Goal: Transaction & Acquisition: Purchase product/service

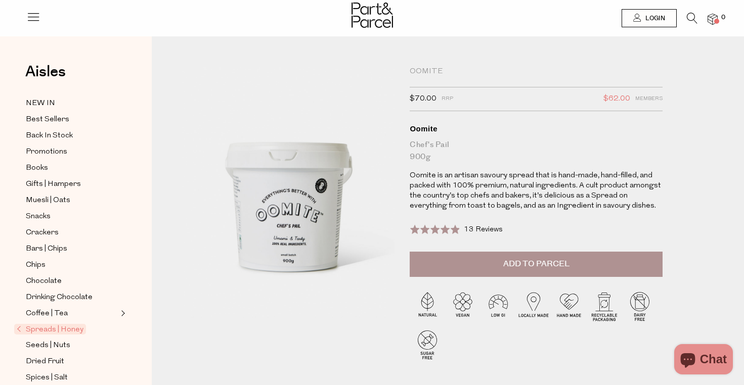
click at [528, 263] on span "Add to Parcel" at bounding box center [536, 264] width 66 height 12
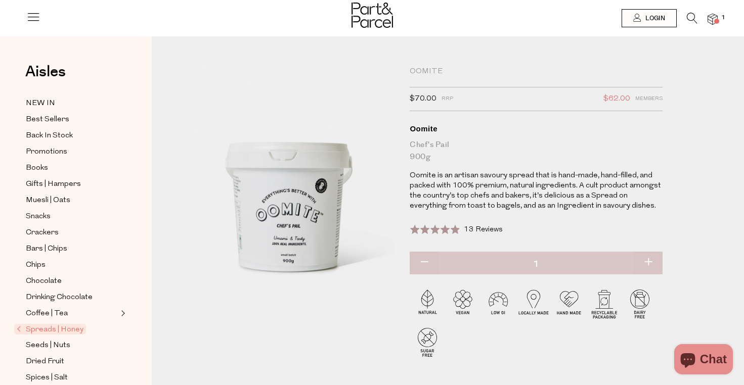
click at [714, 18] on img at bounding box center [712, 20] width 10 height 12
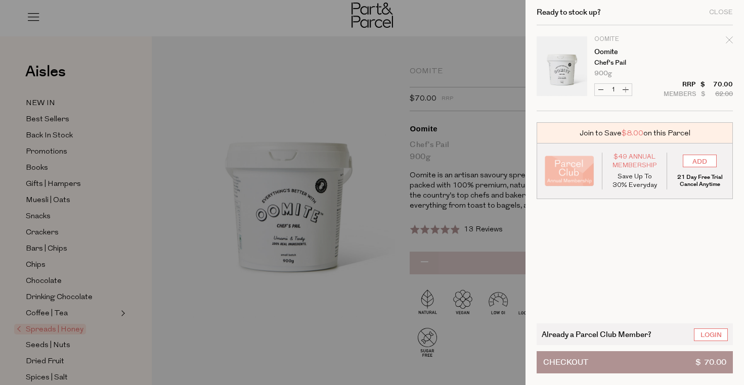
click at [640, 358] on button "Checkout $ 70.00" at bounding box center [634, 362] width 196 height 22
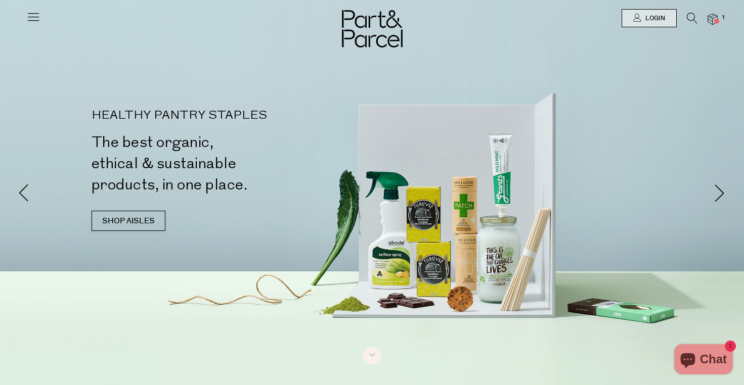
click at [29, 14] on icon at bounding box center [33, 17] width 14 height 14
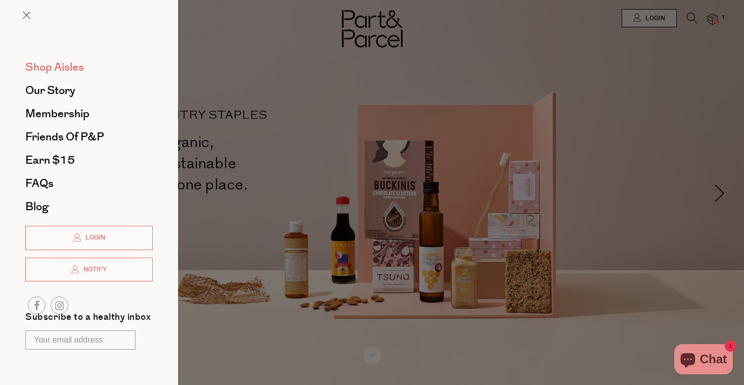
click at [65, 64] on span "Shop Aisles" at bounding box center [54, 67] width 59 height 16
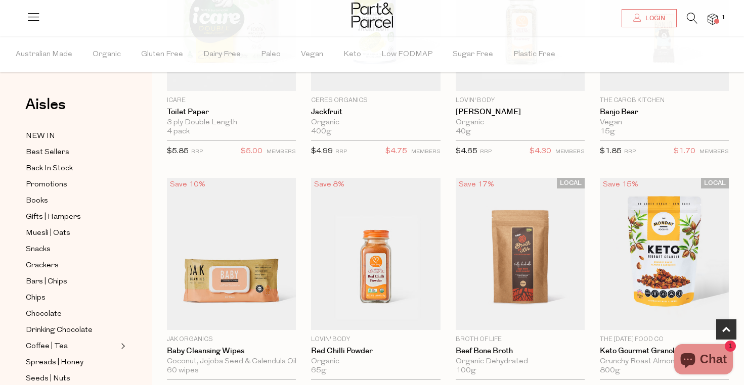
scroll to position [204, 0]
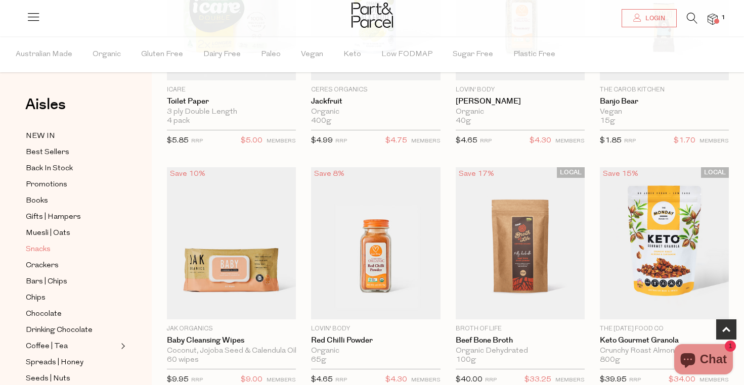
click at [35, 247] on span "Snacks" at bounding box center [38, 250] width 25 height 12
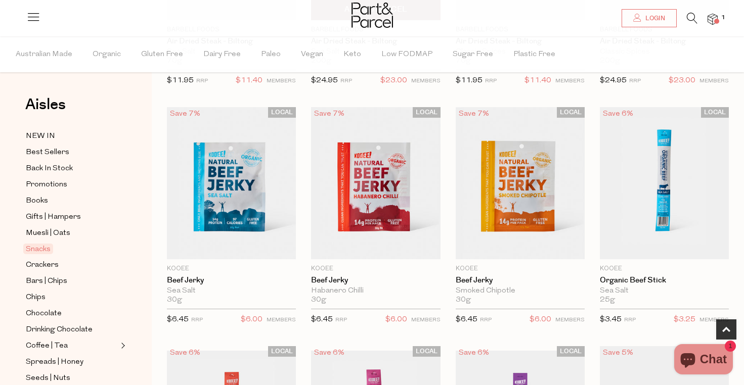
scroll to position [265, 0]
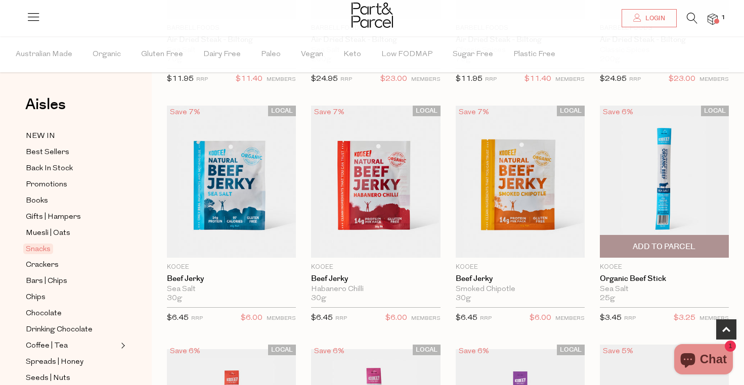
click at [666, 243] on span "Add To Parcel" at bounding box center [663, 247] width 63 height 11
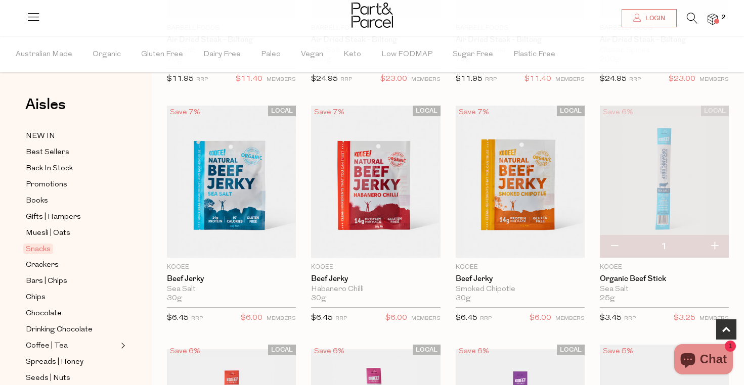
click at [716, 245] on button "button" at bounding box center [714, 247] width 29 height 22
type input "2"
click at [716, 245] on button "button" at bounding box center [714, 247] width 29 height 22
type input "3"
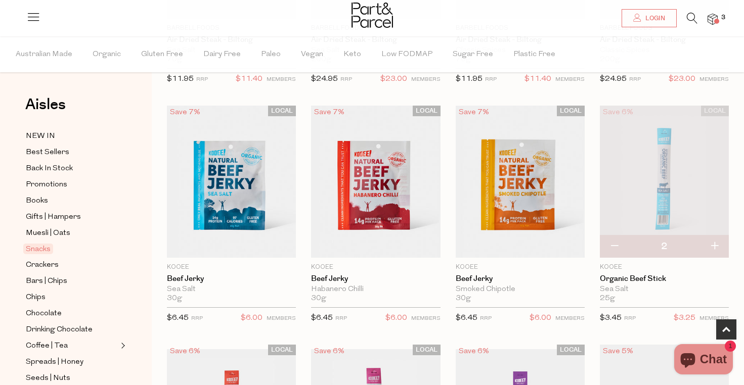
type input "3"
click at [716, 245] on button "button" at bounding box center [714, 247] width 29 height 22
type input "4"
click at [713, 243] on button "button" at bounding box center [714, 247] width 29 height 22
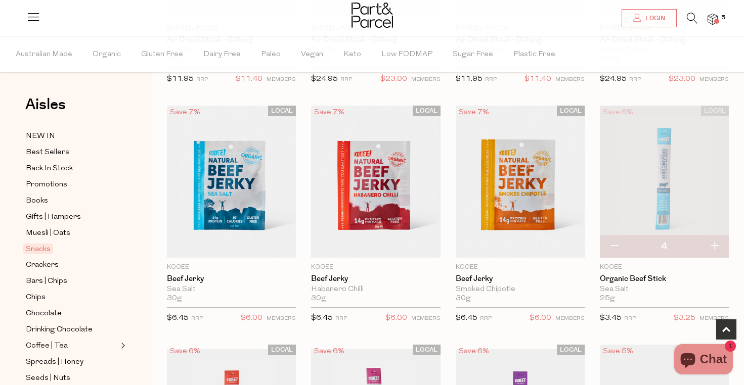
type input "5"
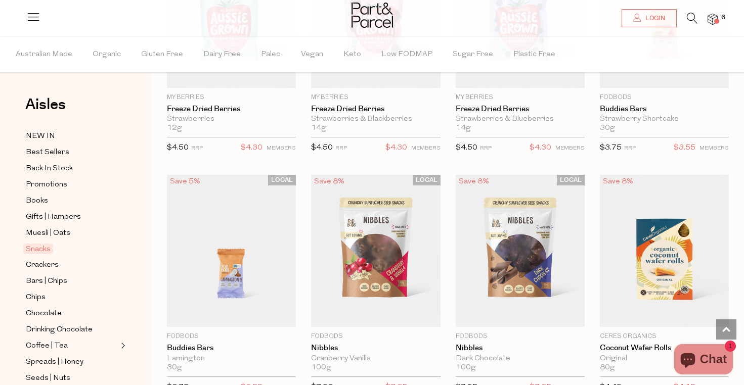
scroll to position [1444, 0]
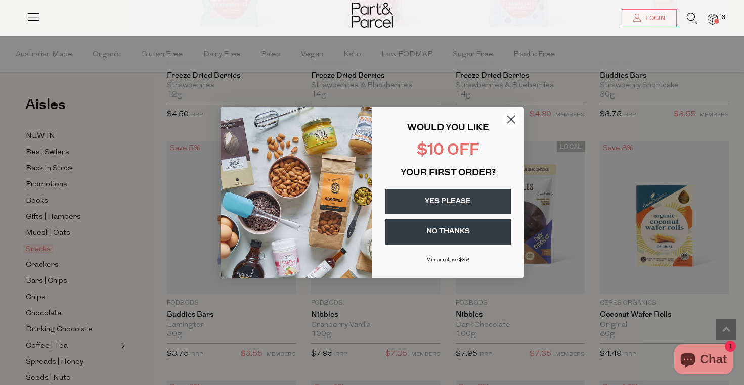
click at [511, 121] on circle "Close dialog" at bounding box center [510, 119] width 17 height 17
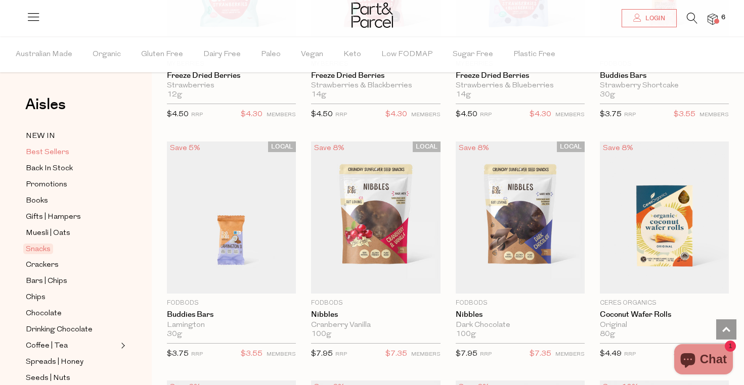
click at [45, 152] on span "Best Sellers" at bounding box center [47, 153] width 43 height 12
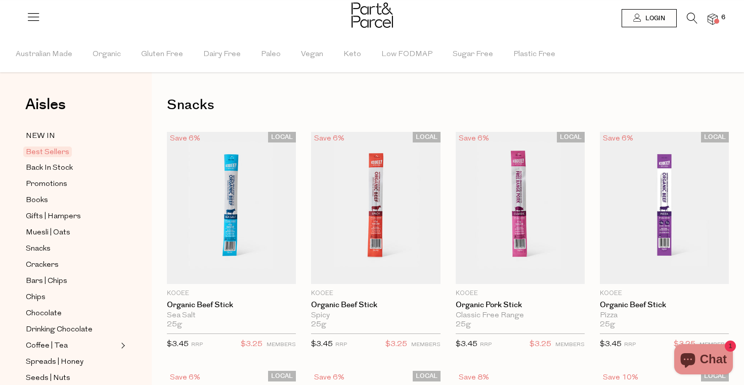
type input "5"
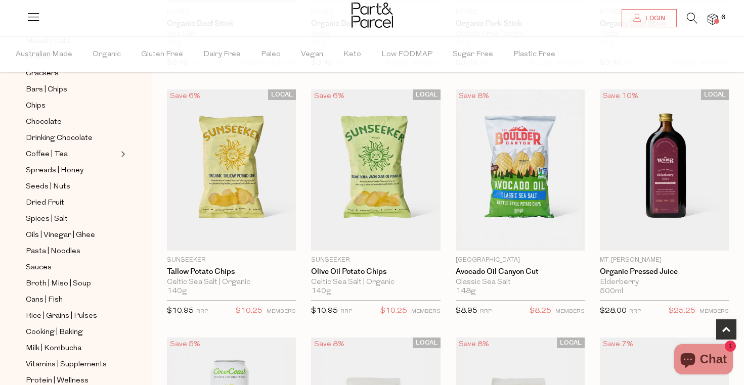
scroll to position [283, 0]
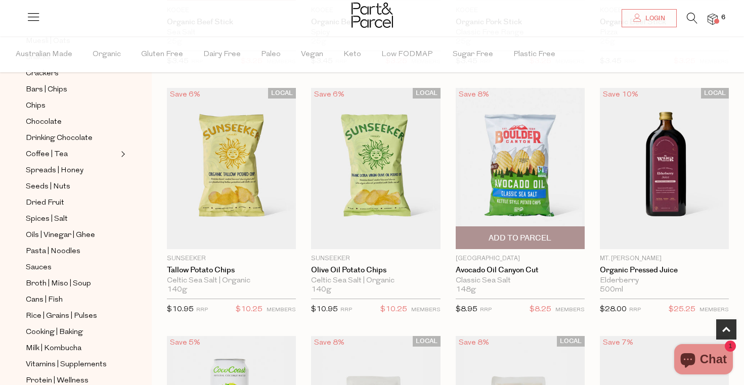
click at [517, 236] on span "Add To Parcel" at bounding box center [519, 238] width 63 height 11
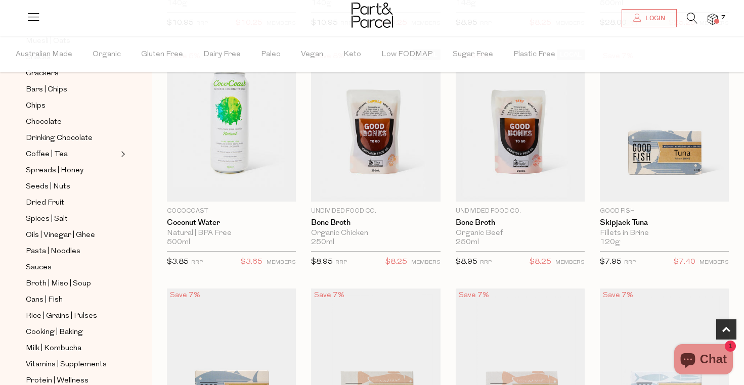
scroll to position [581, 0]
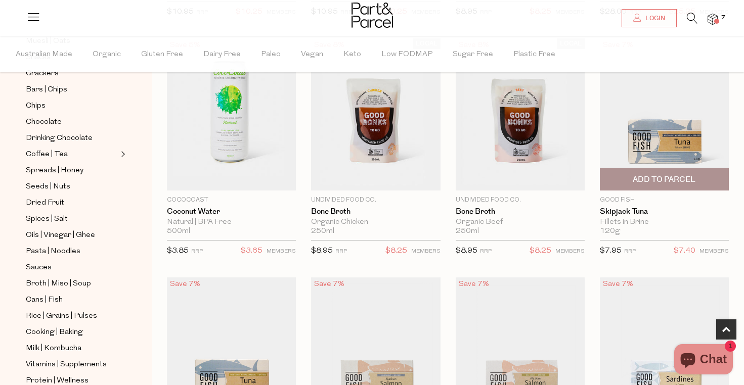
click at [661, 179] on span "Add To Parcel" at bounding box center [663, 179] width 63 height 11
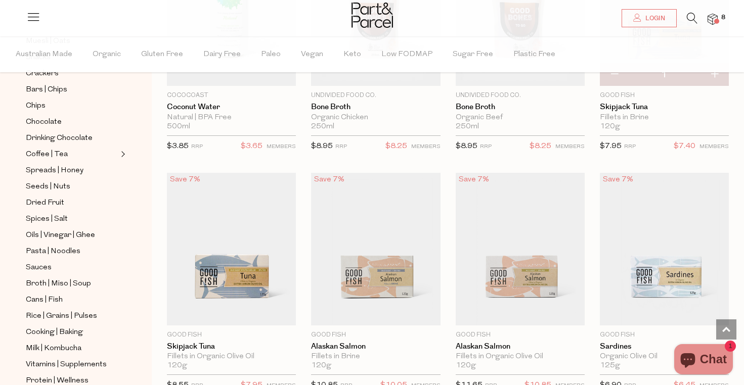
scroll to position [690, 0]
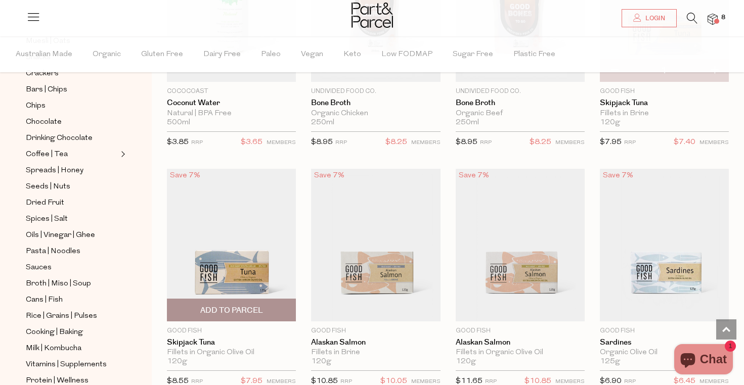
click at [239, 309] on span "Add To Parcel" at bounding box center [231, 310] width 63 height 11
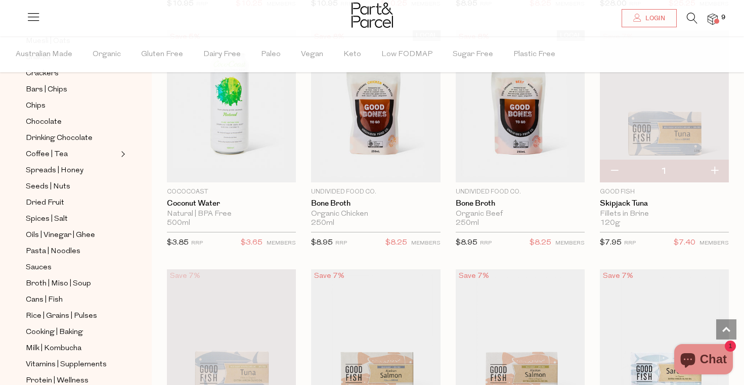
scroll to position [586, 0]
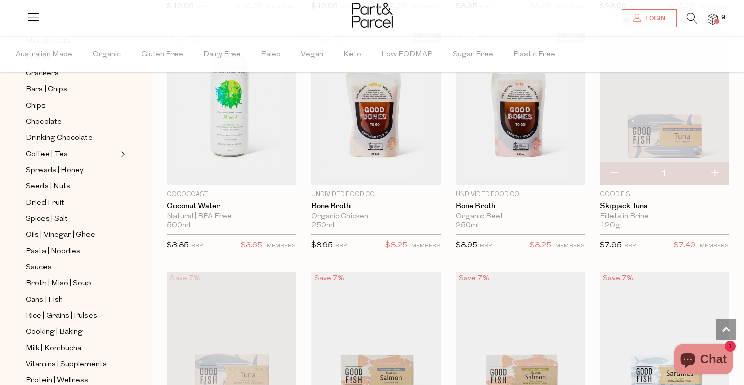
click at [616, 172] on button "button" at bounding box center [614, 174] width 29 height 22
type input "0"
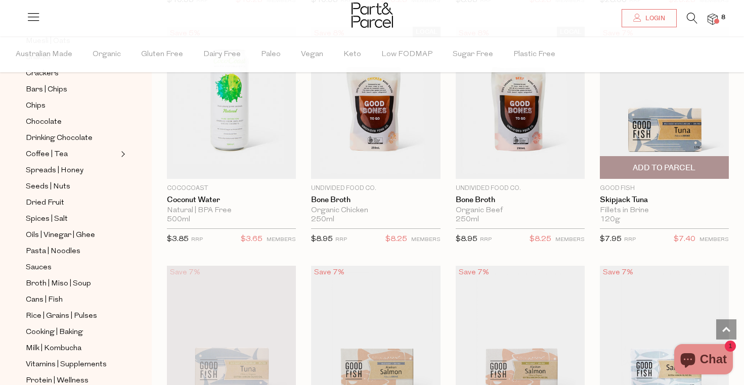
scroll to position [592, 0]
click at [691, 166] on span "Add to Parcel" at bounding box center [663, 168] width 63 height 11
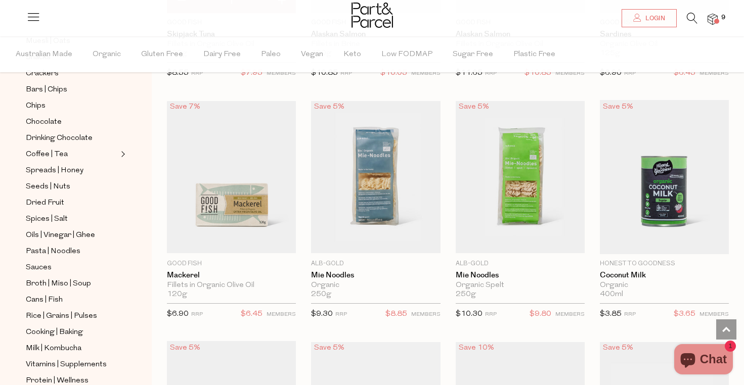
scroll to position [1005, 0]
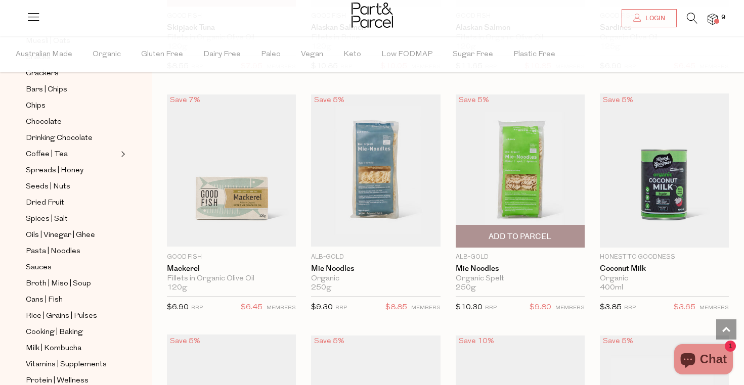
click at [485, 229] on span "Add To Parcel" at bounding box center [520, 236] width 123 height 22
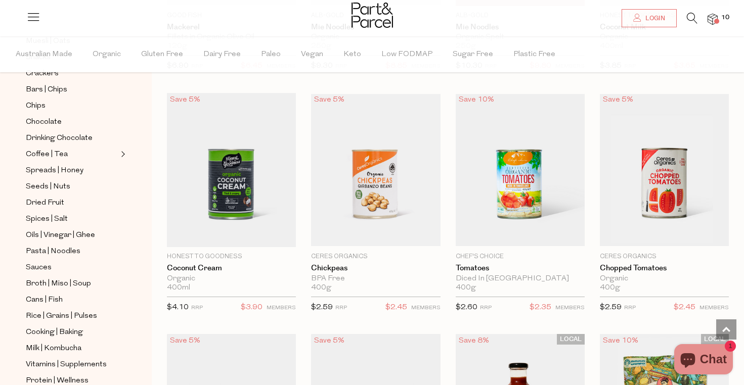
scroll to position [1251, 0]
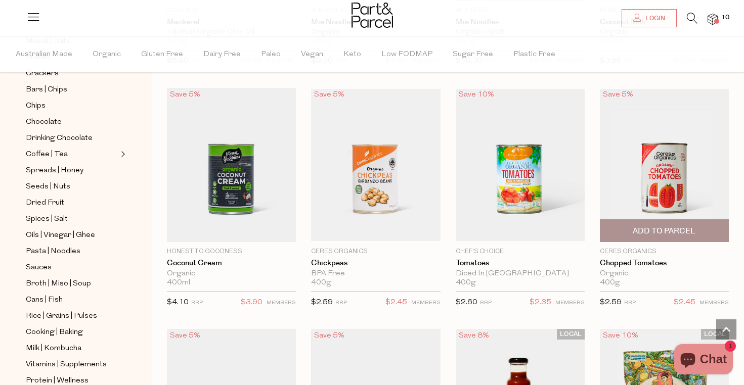
click at [640, 226] on span "Add To Parcel" at bounding box center [663, 231] width 63 height 11
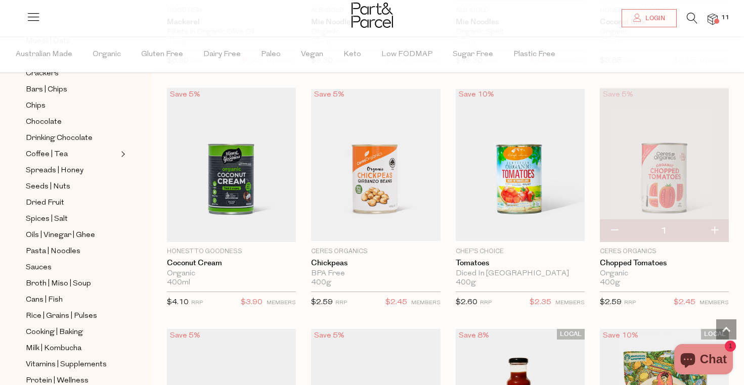
click at [715, 224] on button "button" at bounding box center [714, 231] width 29 height 22
type input "2"
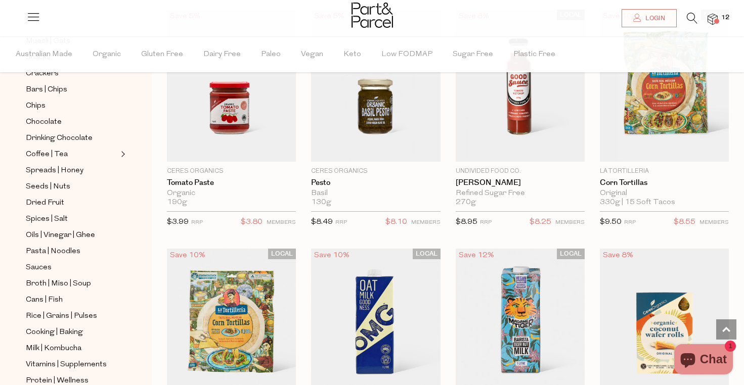
scroll to position [1578, 0]
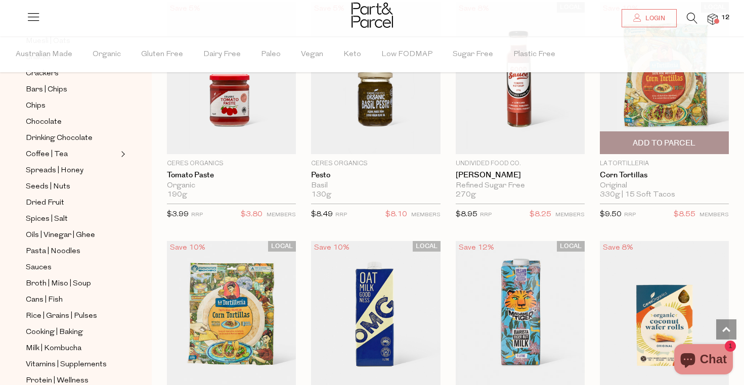
click at [685, 141] on span "Add To Parcel" at bounding box center [663, 143] width 63 height 11
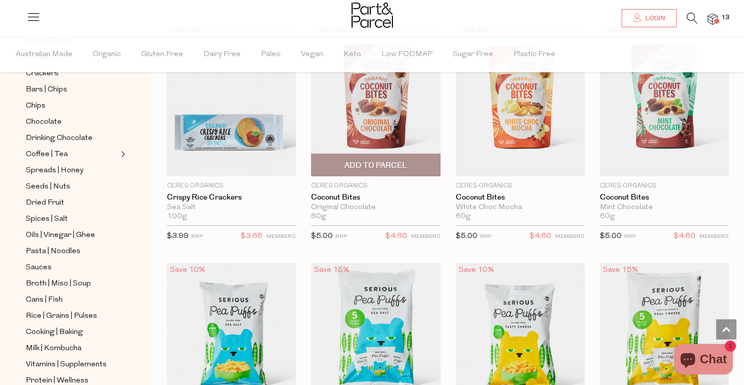
scroll to position [2034, 0]
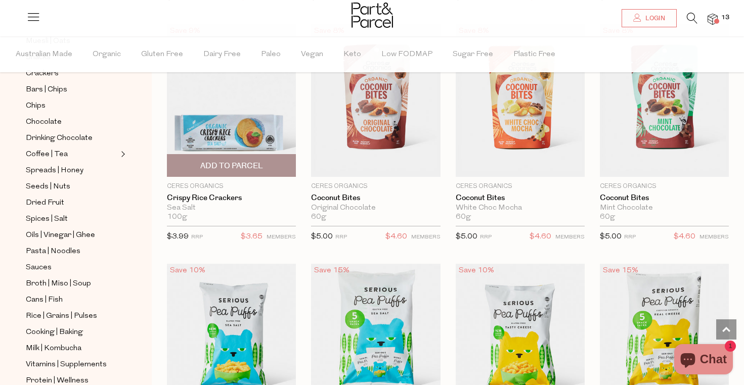
click at [250, 162] on span "Add To Parcel" at bounding box center [231, 166] width 63 height 11
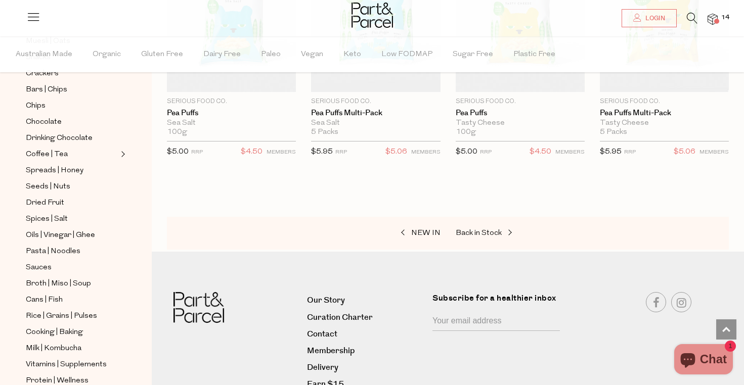
scroll to position [2362, 0]
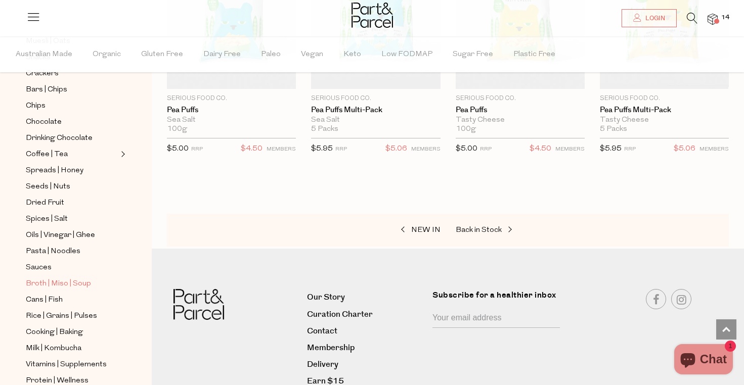
click at [50, 285] on span "Broth | Miso | Soup" at bounding box center [58, 284] width 65 height 12
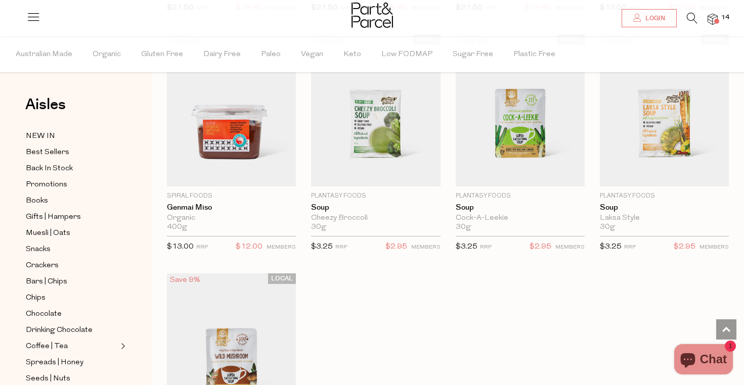
scroll to position [1767, 0]
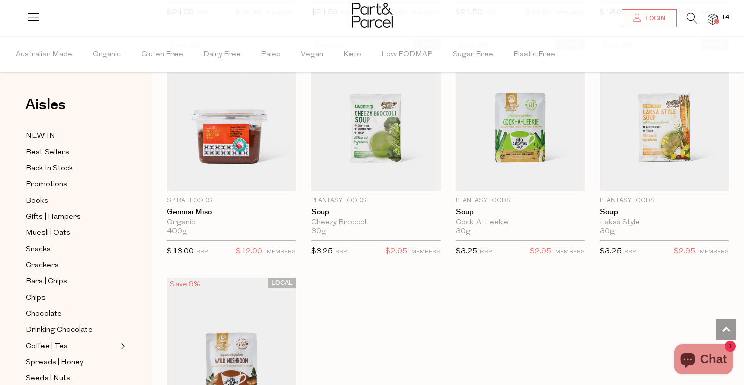
click at [714, 20] on span at bounding box center [716, 21] width 5 height 5
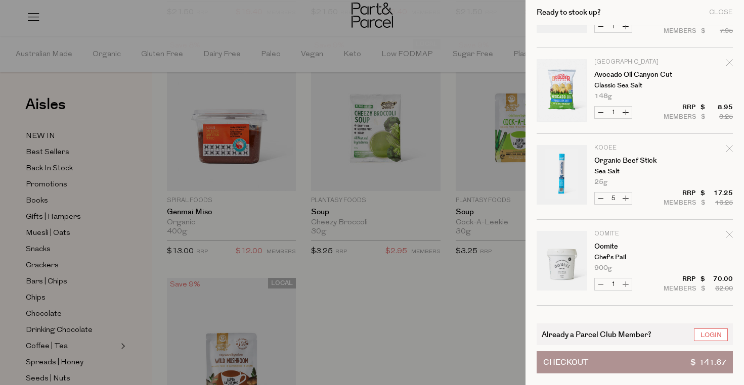
scroll to position [575, 0]
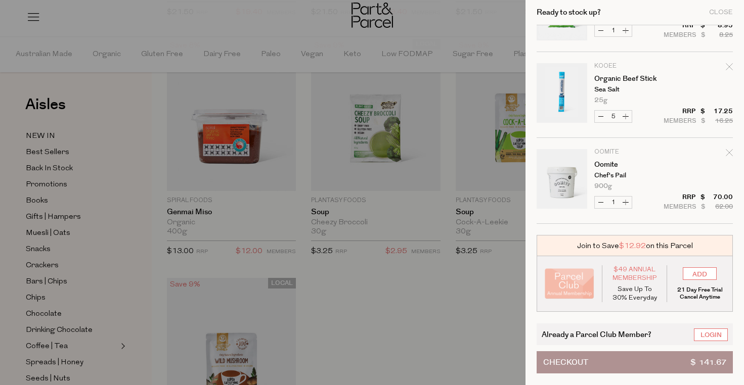
click at [575, 360] on span "Checkout" at bounding box center [565, 362] width 45 height 21
